Goal: Task Accomplishment & Management: Use online tool/utility

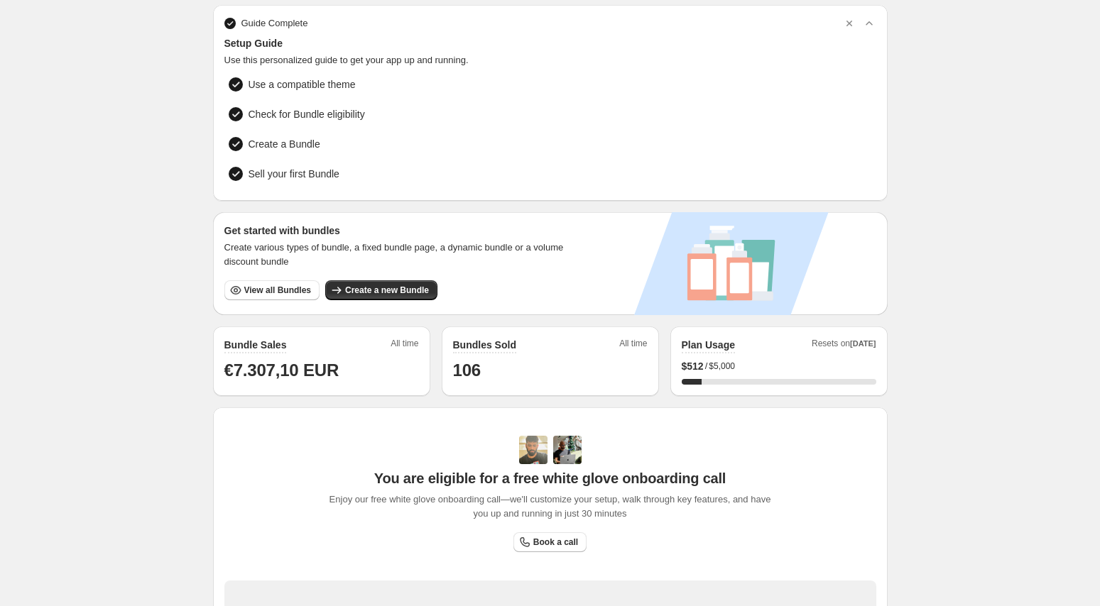
scroll to position [66, 0]
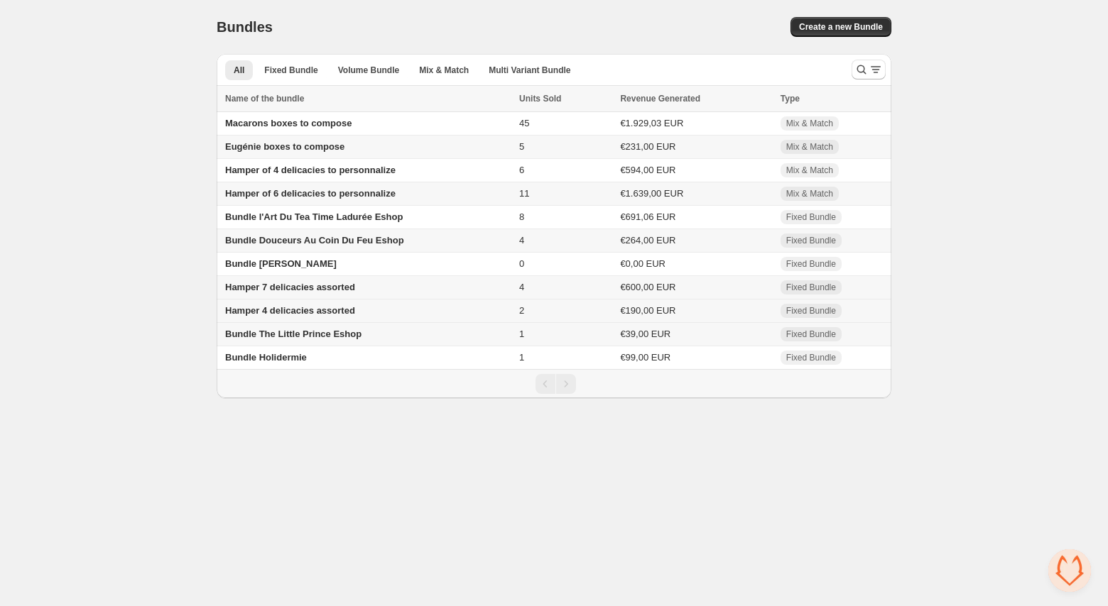
click at [283, 310] on span "Hamper 4 delicacies assorted" at bounding box center [290, 310] width 130 height 11
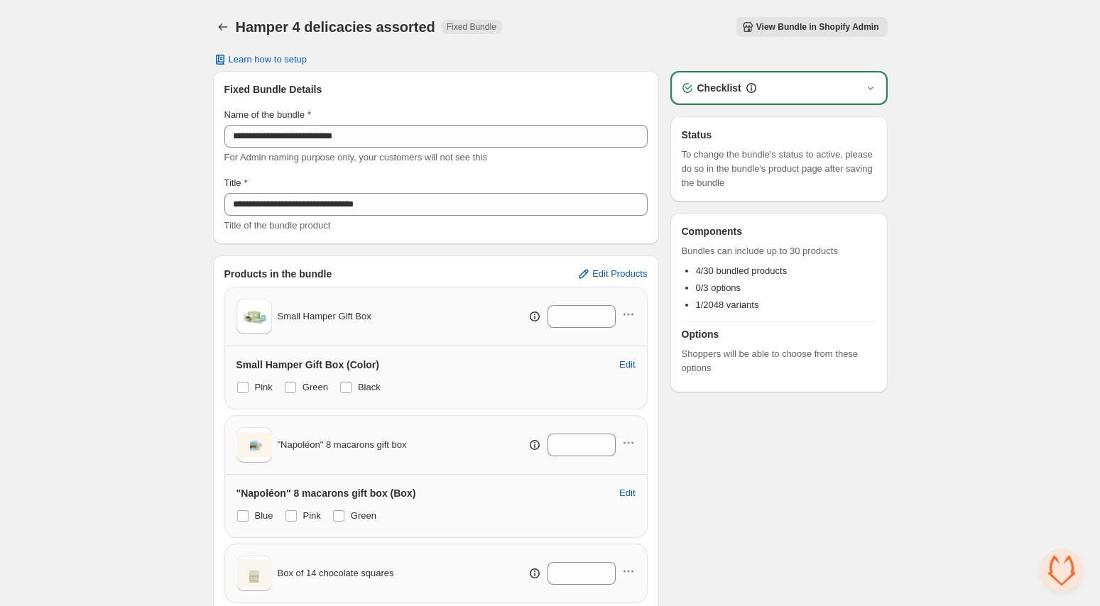
click at [795, 27] on span "View Bundle in Shopify Admin" at bounding box center [817, 26] width 123 height 11
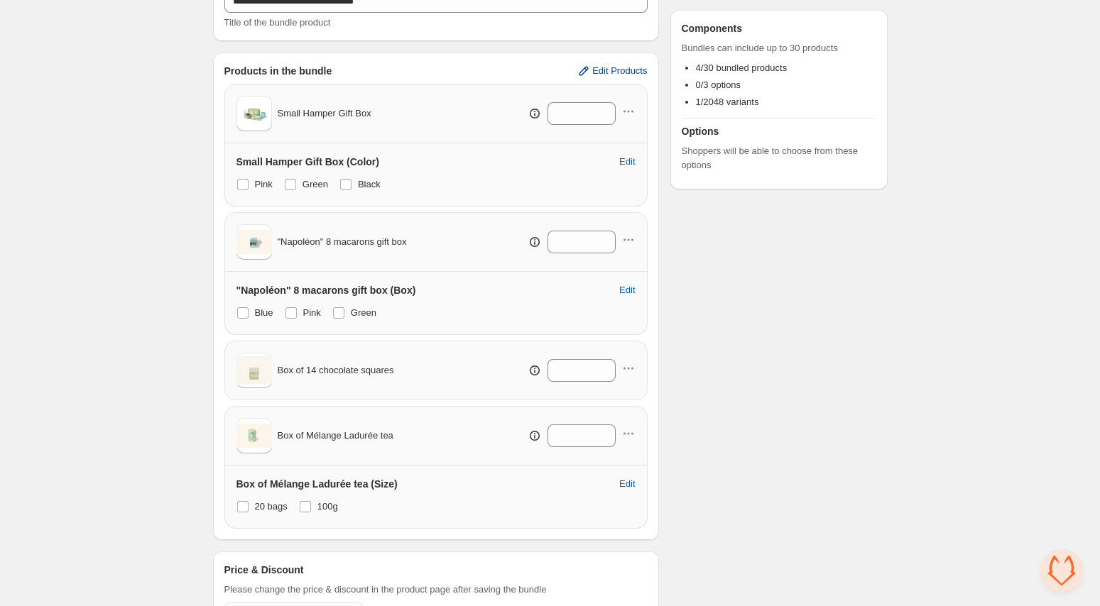
scroll to position [204, 0]
click at [629, 68] on span "Edit Products" at bounding box center [619, 69] width 55 height 11
